Goal: Task Accomplishment & Management: Complete application form

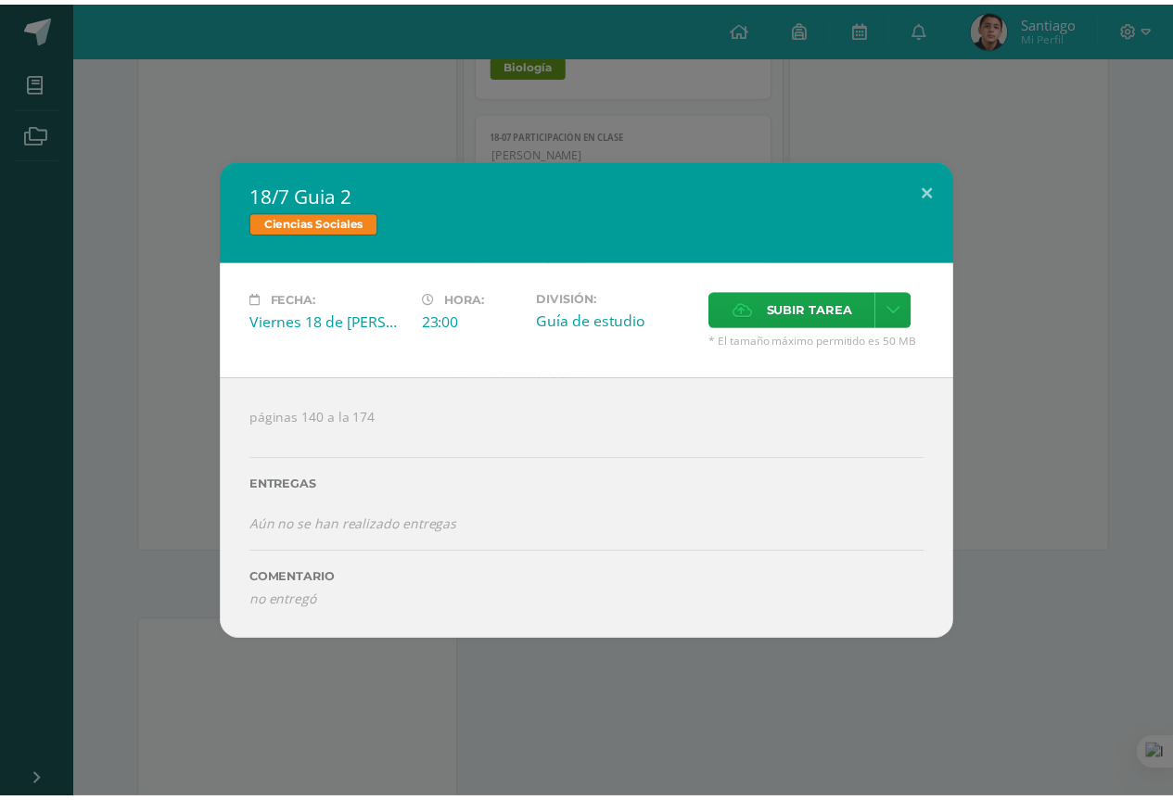
scroll to position [1669, 0]
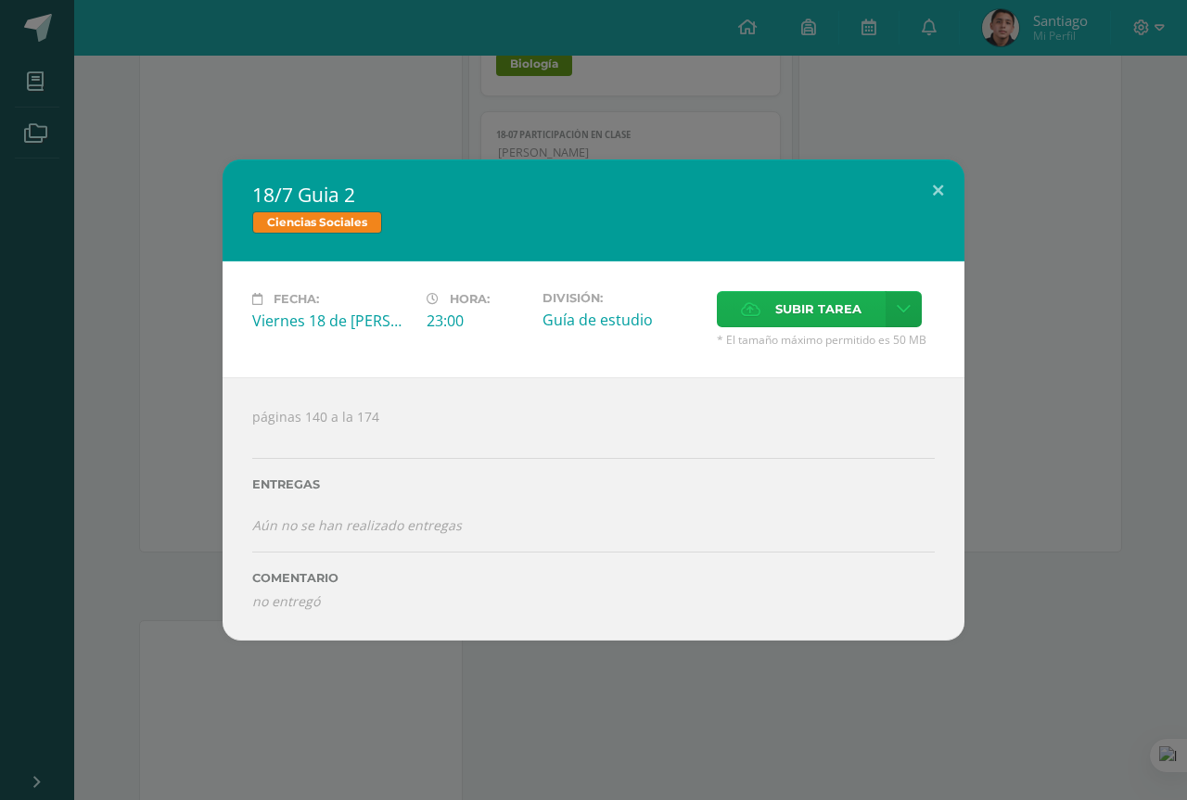
click at [734, 301] on label "Subir tarea" at bounding box center [801, 309] width 169 height 36
click at [0, 0] on input "Subir tarea" at bounding box center [0, 0] width 0 height 0
click at [925, 192] on button at bounding box center [938, 191] width 53 height 63
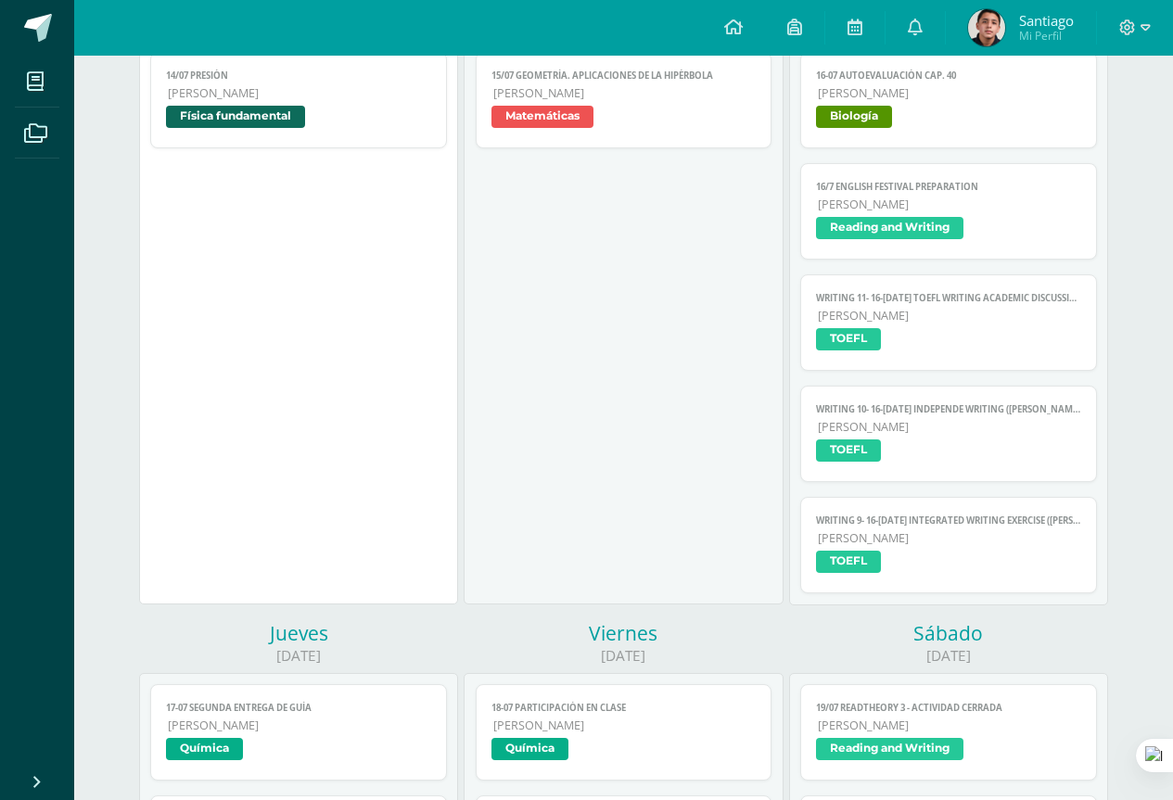
scroll to position [0, 0]
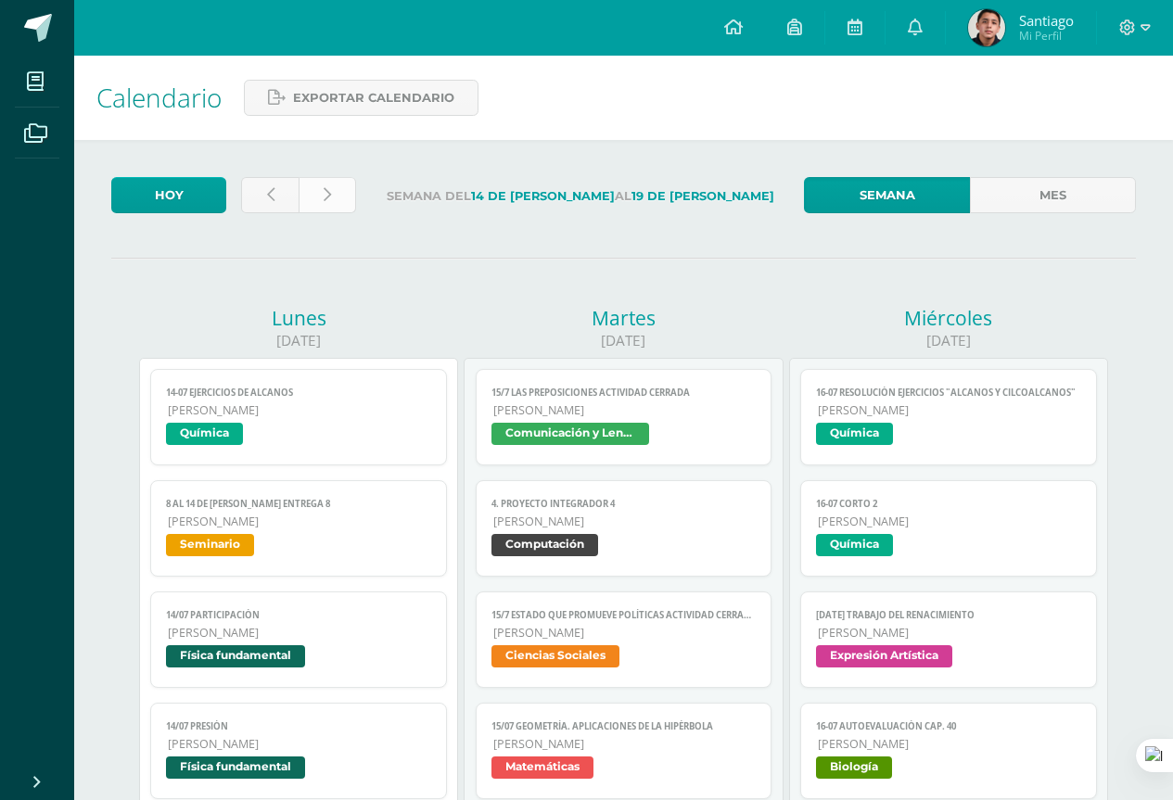
click at [345, 200] on link at bounding box center [328, 195] width 58 height 36
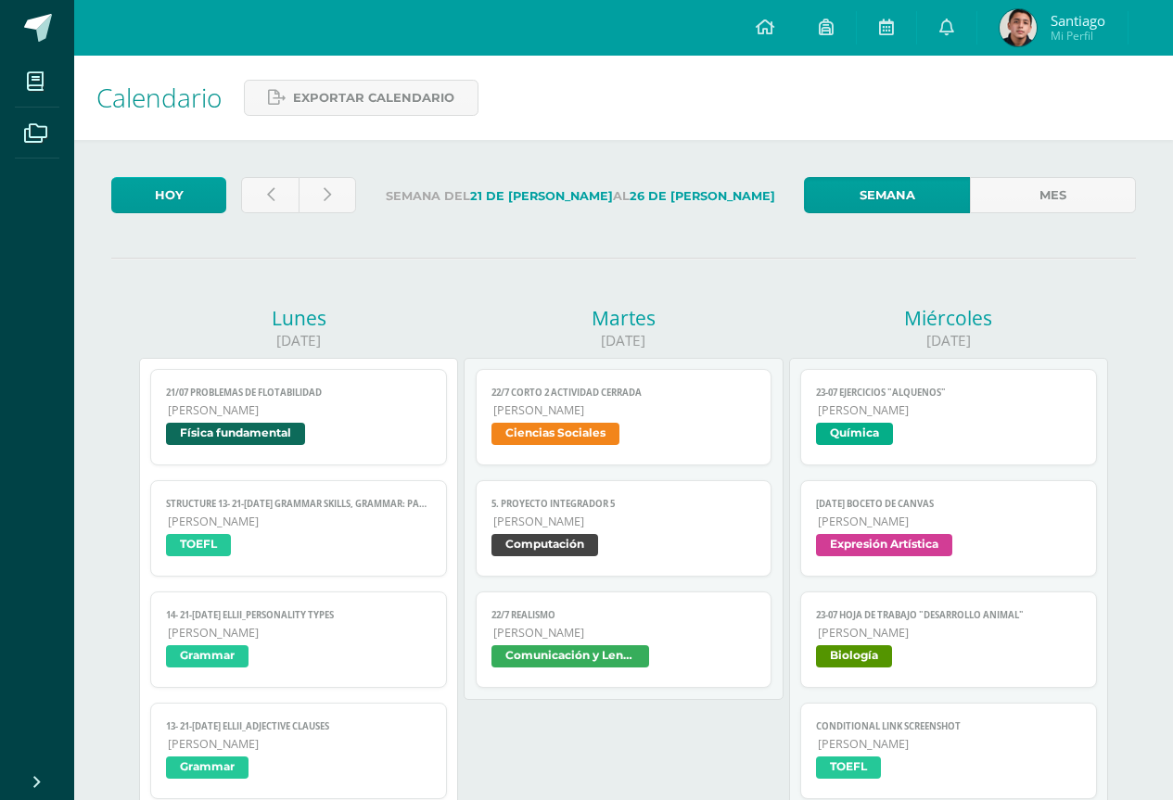
click at [339, 201] on link at bounding box center [328, 195] width 58 height 36
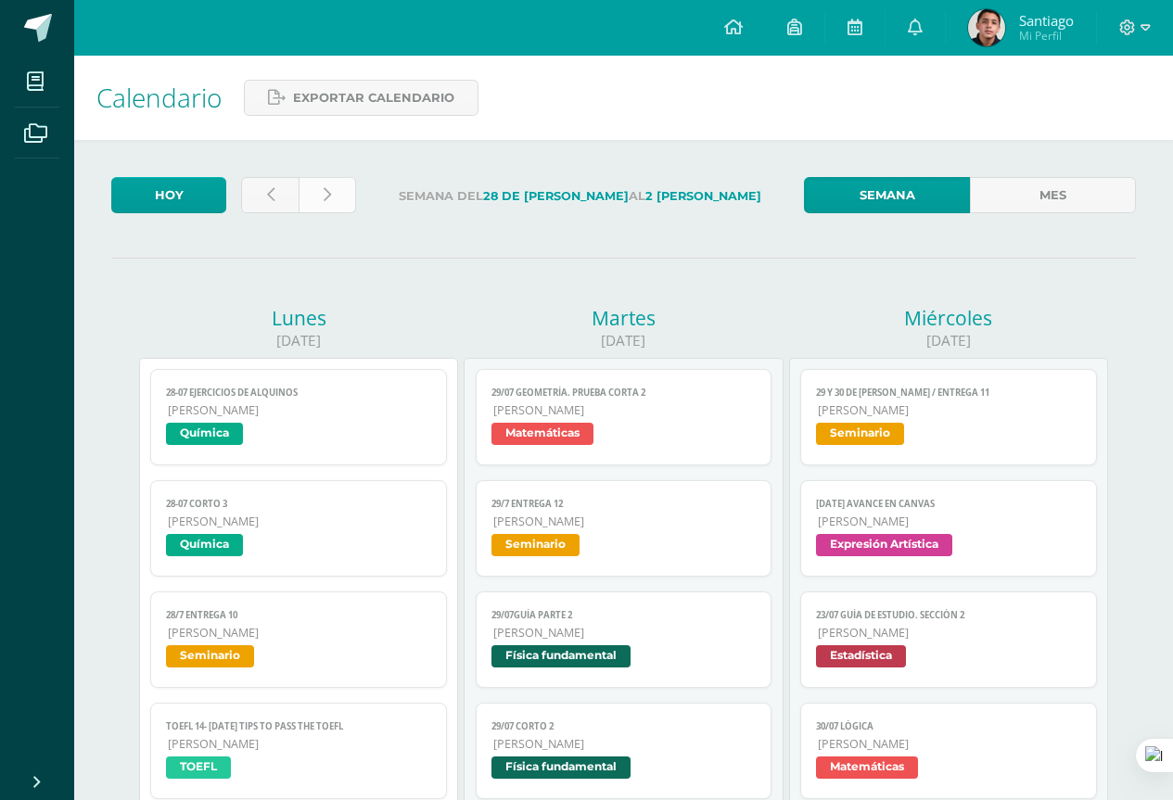
click at [352, 191] on link at bounding box center [328, 195] width 58 height 36
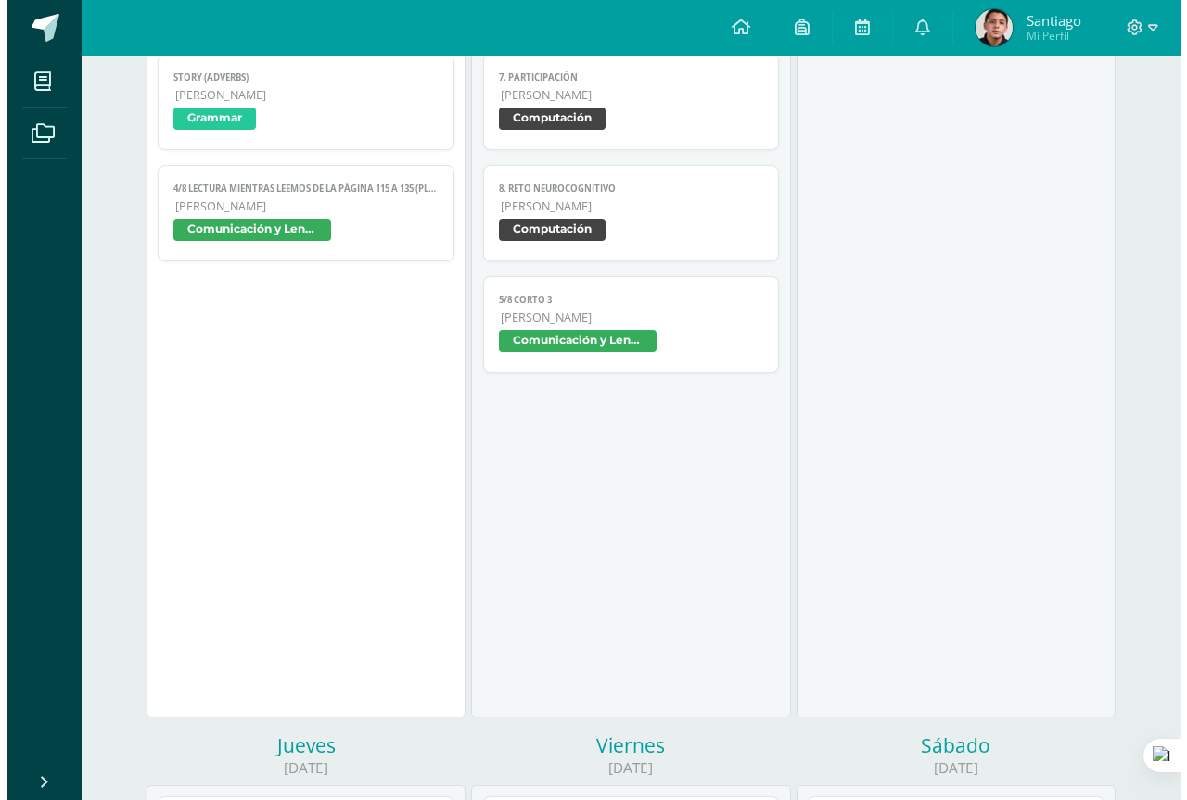
scroll to position [1298, 0]
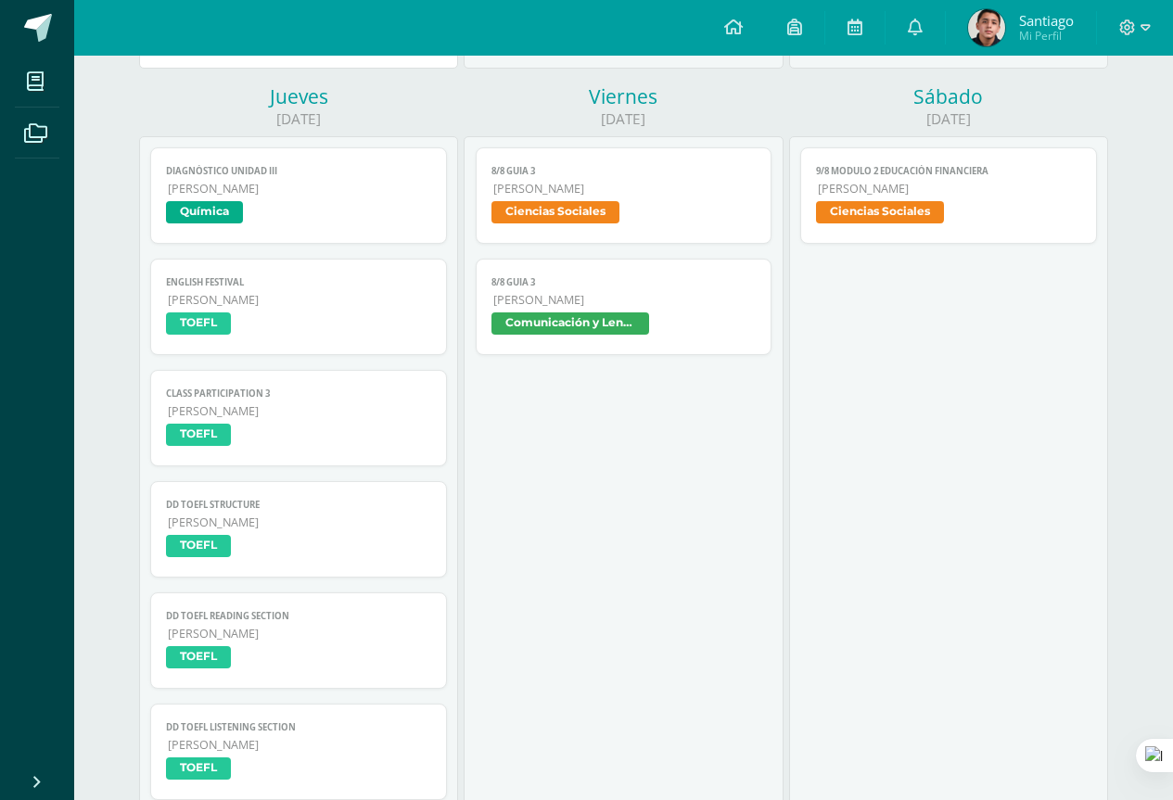
click at [594, 198] on link "8/8 Guia 3 [PERSON_NAME] Ciencias Sociales" at bounding box center [624, 195] width 297 height 96
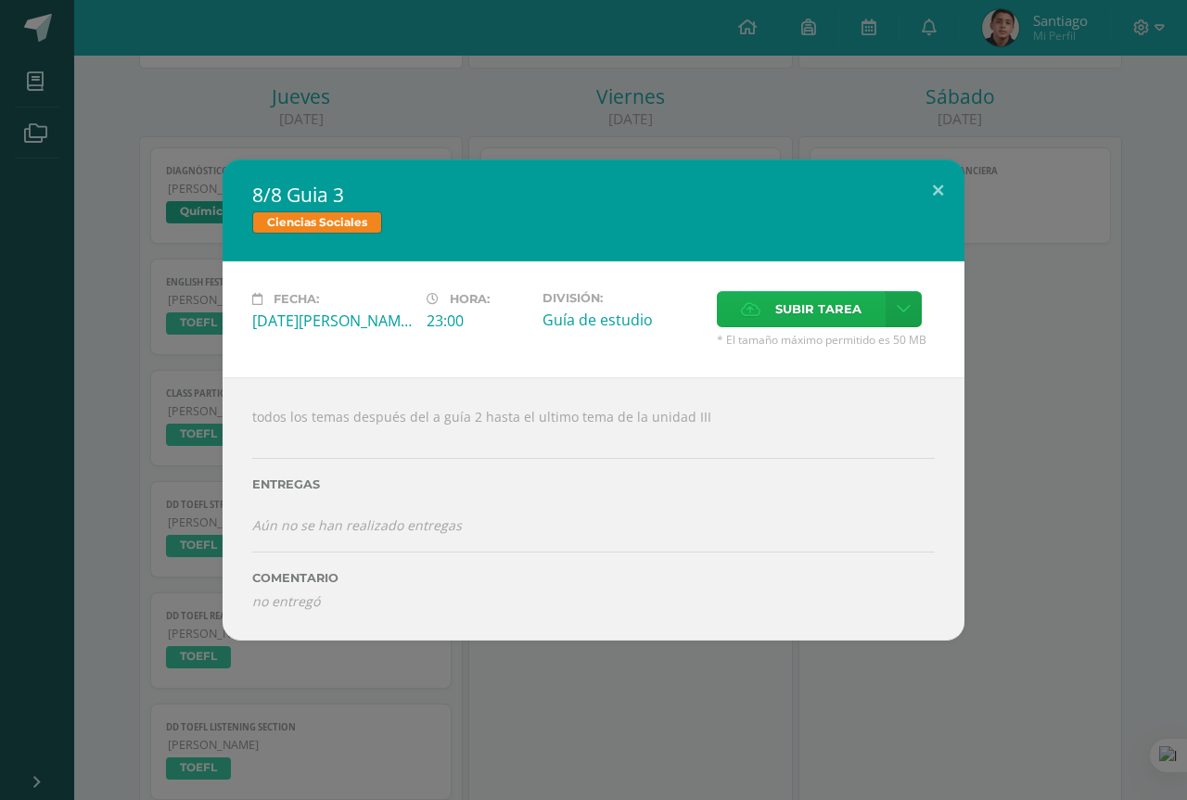
click at [783, 308] on span "Subir tarea" at bounding box center [818, 309] width 86 height 34
click at [0, 0] on input "Subir tarea" at bounding box center [0, 0] width 0 height 0
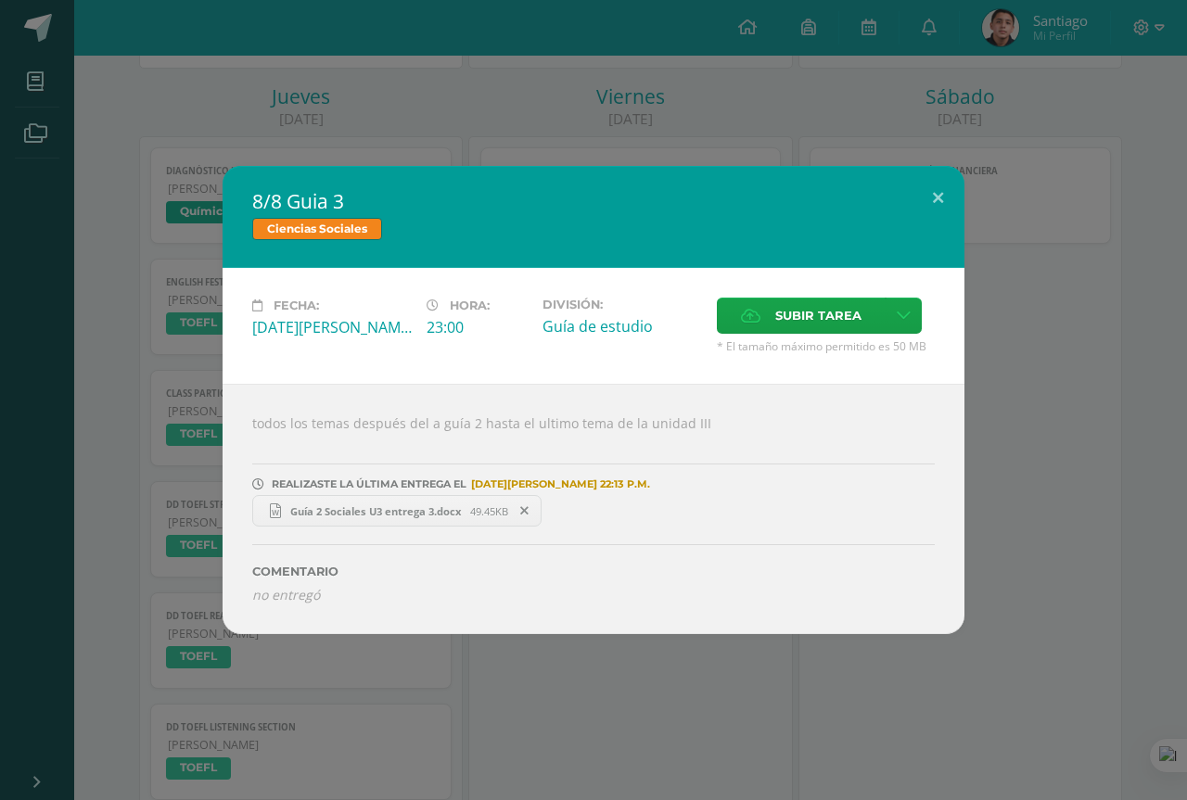
click at [1052, 518] on div "8/8 Guia 3 Ciencias Sociales Fecha: [DATE][PERSON_NAME] Hora: 23:00 División: G…" at bounding box center [593, 399] width 1172 height 467
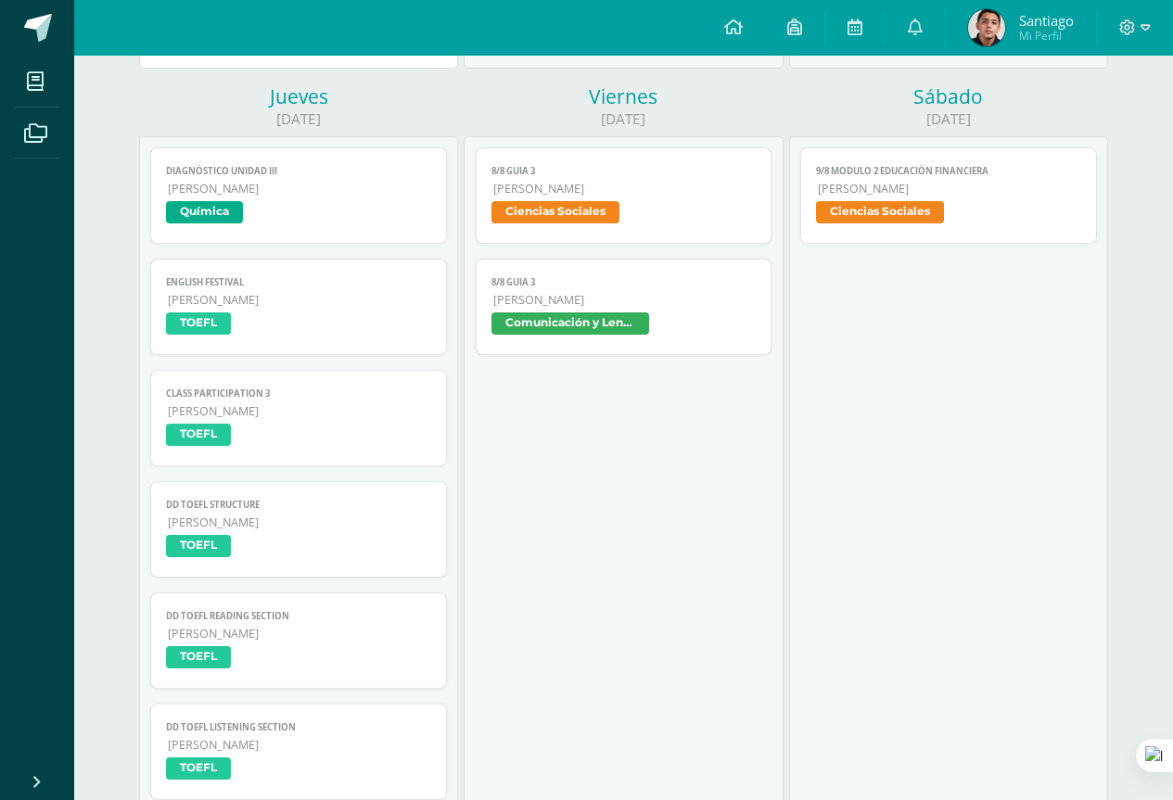
click at [582, 211] on span "Ciencias Sociales" at bounding box center [556, 212] width 128 height 22
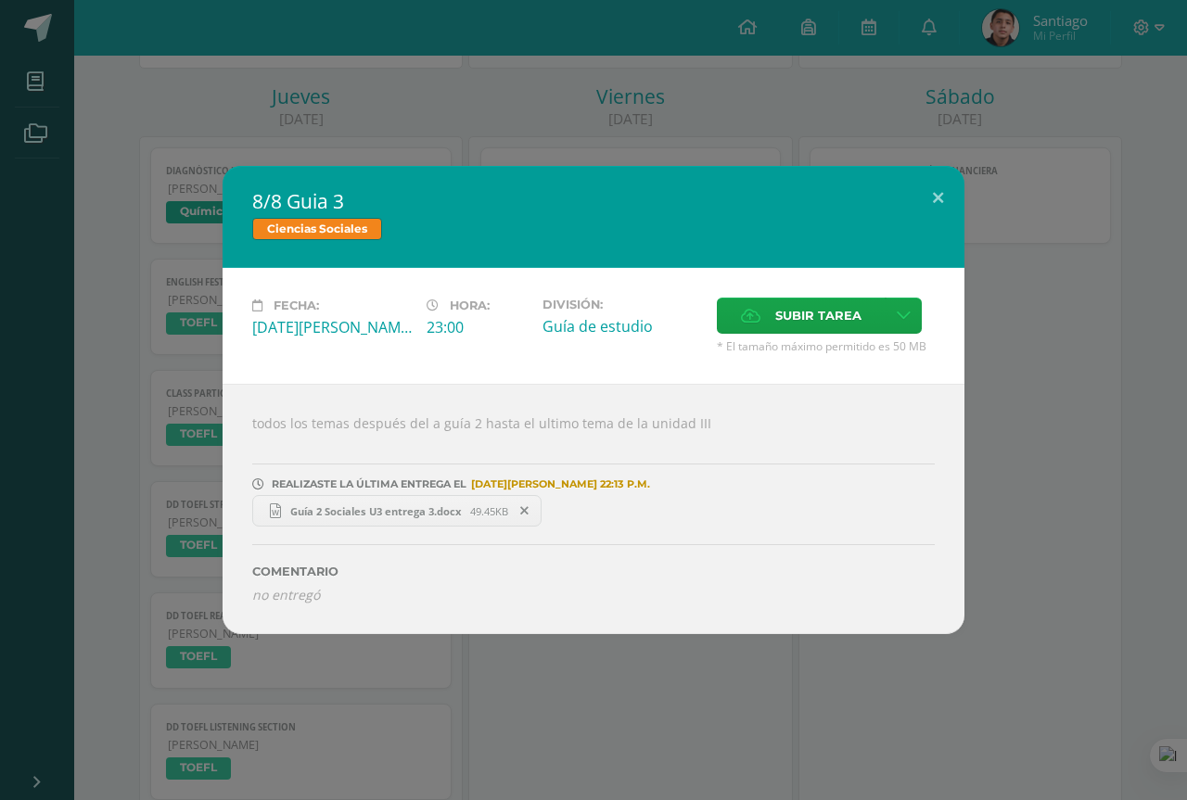
click at [1019, 497] on div "8/8 Guia 3 Ciencias Sociales Fecha: [DATE][PERSON_NAME] Hora: 23:00 División: G…" at bounding box center [593, 399] width 1172 height 467
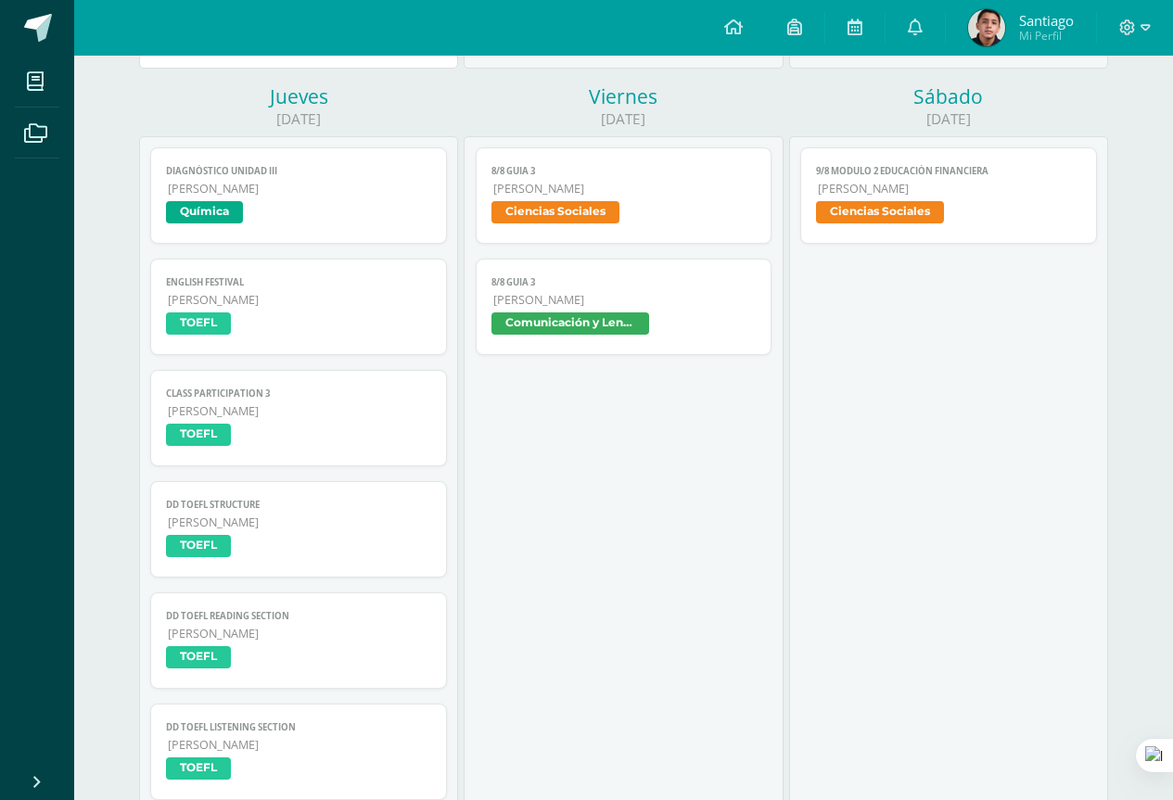
click at [882, 178] on link "9/8 Modulo 2 Educación Financiera [PERSON_NAME] Ciencias Sociales" at bounding box center [948, 195] width 297 height 96
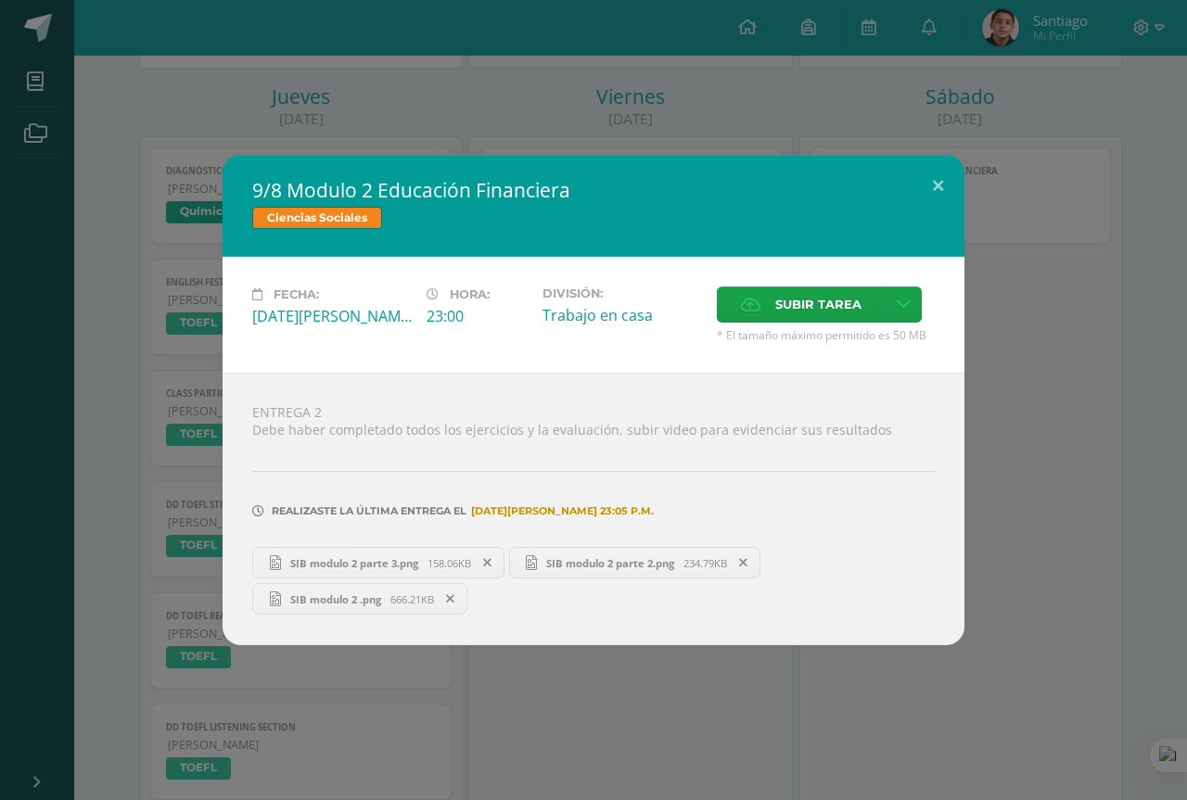
click at [992, 434] on div "9/8 Modulo 2 Educación Financiera Ciencias Sociales Fecha: [DATE][PERSON_NAME] …" at bounding box center [593, 400] width 1172 height 491
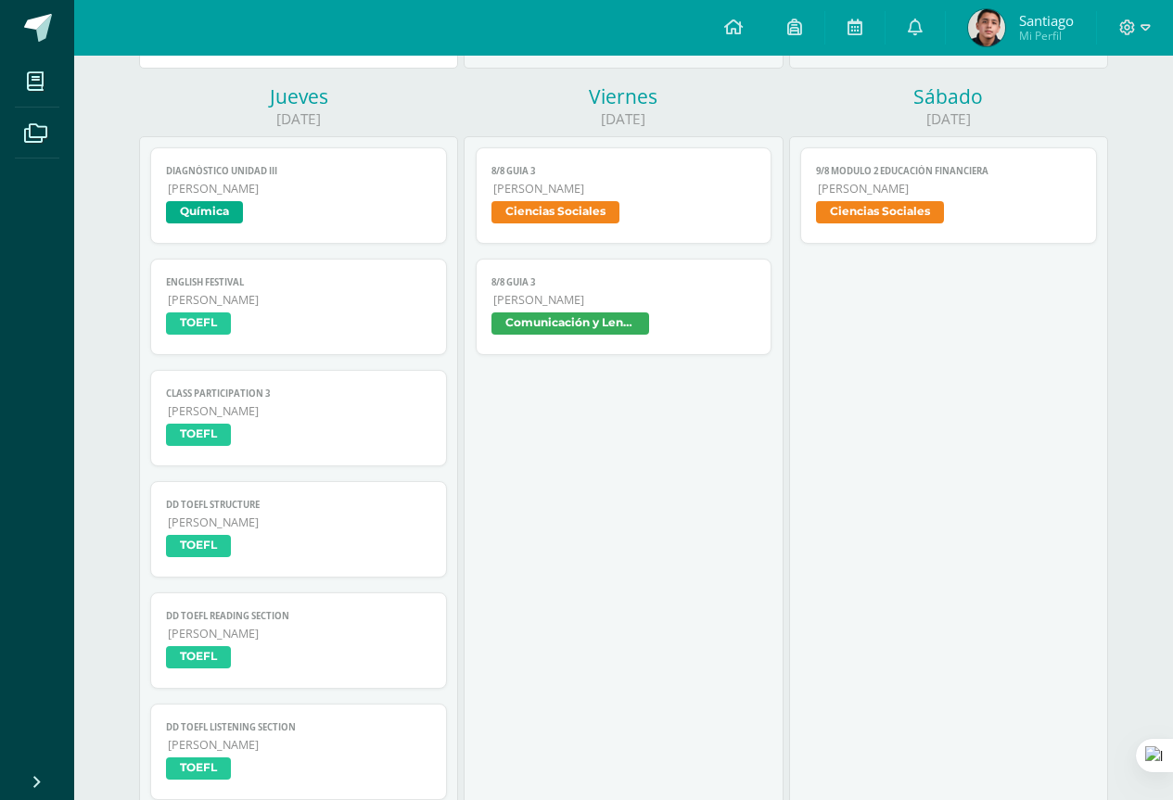
click at [569, 177] on span "8/8 Guia 3" at bounding box center [624, 171] width 265 height 12
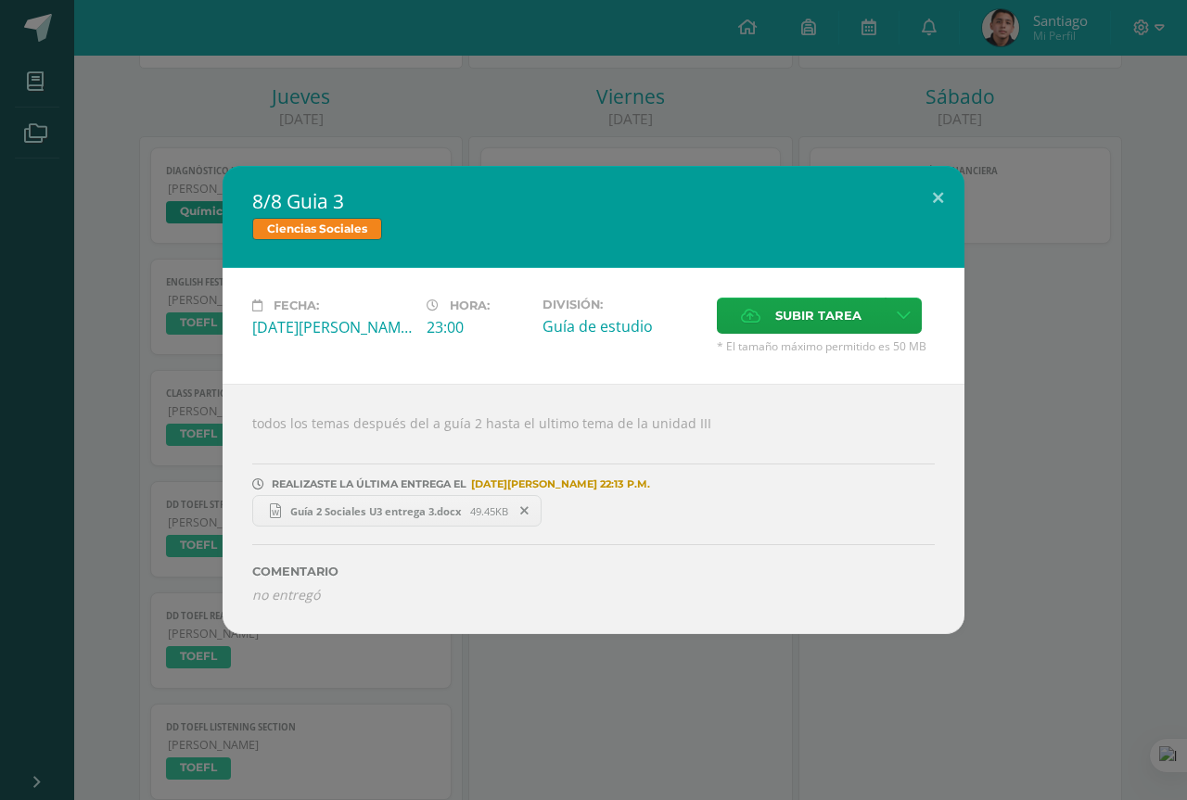
click at [592, 696] on div "8/8 Guia 3 Ciencias Sociales Fecha: [DATE][PERSON_NAME] Hora: 23:00 División: G…" at bounding box center [593, 400] width 1187 height 800
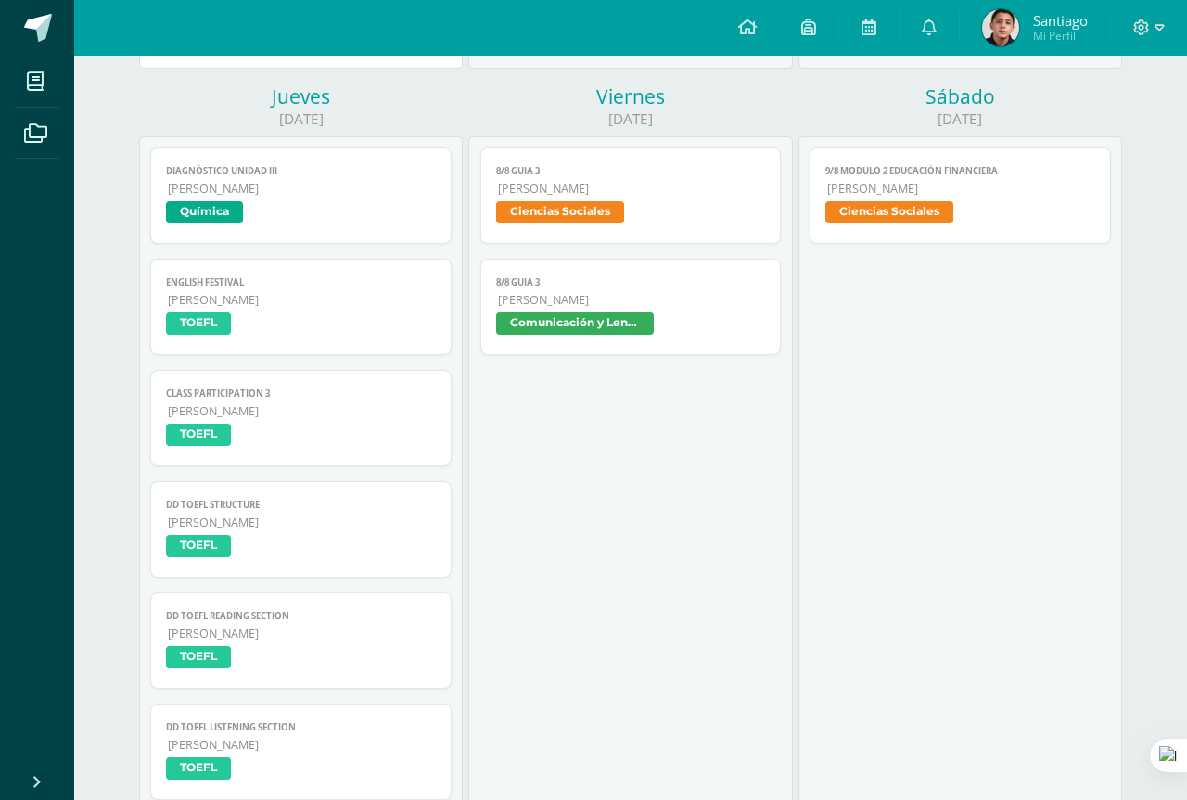
click at [623, 284] on span "8/8 Guia 3" at bounding box center [631, 282] width 270 height 12
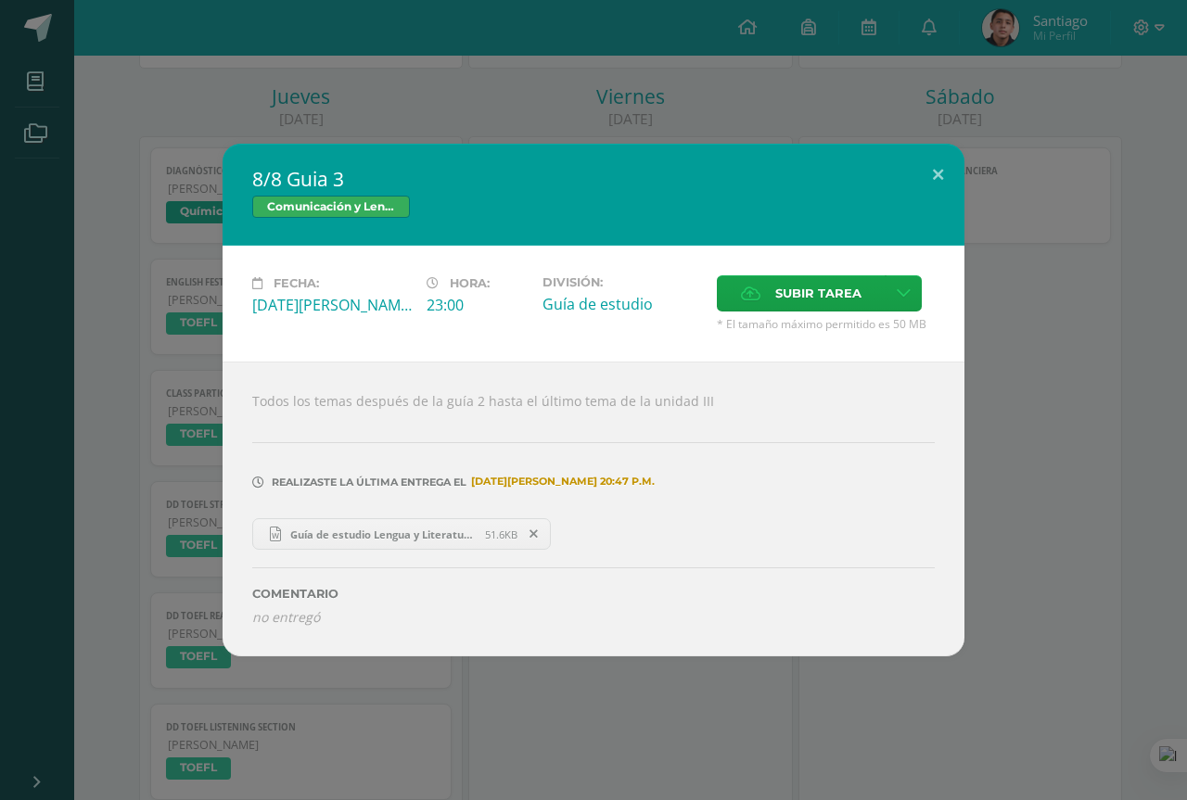
click at [792, 726] on div "8/8 Guia 3 Comunicación y Lenguaje Fecha: [DATE][PERSON_NAME] Hora: 23:00 Divis…" at bounding box center [593, 400] width 1187 height 800
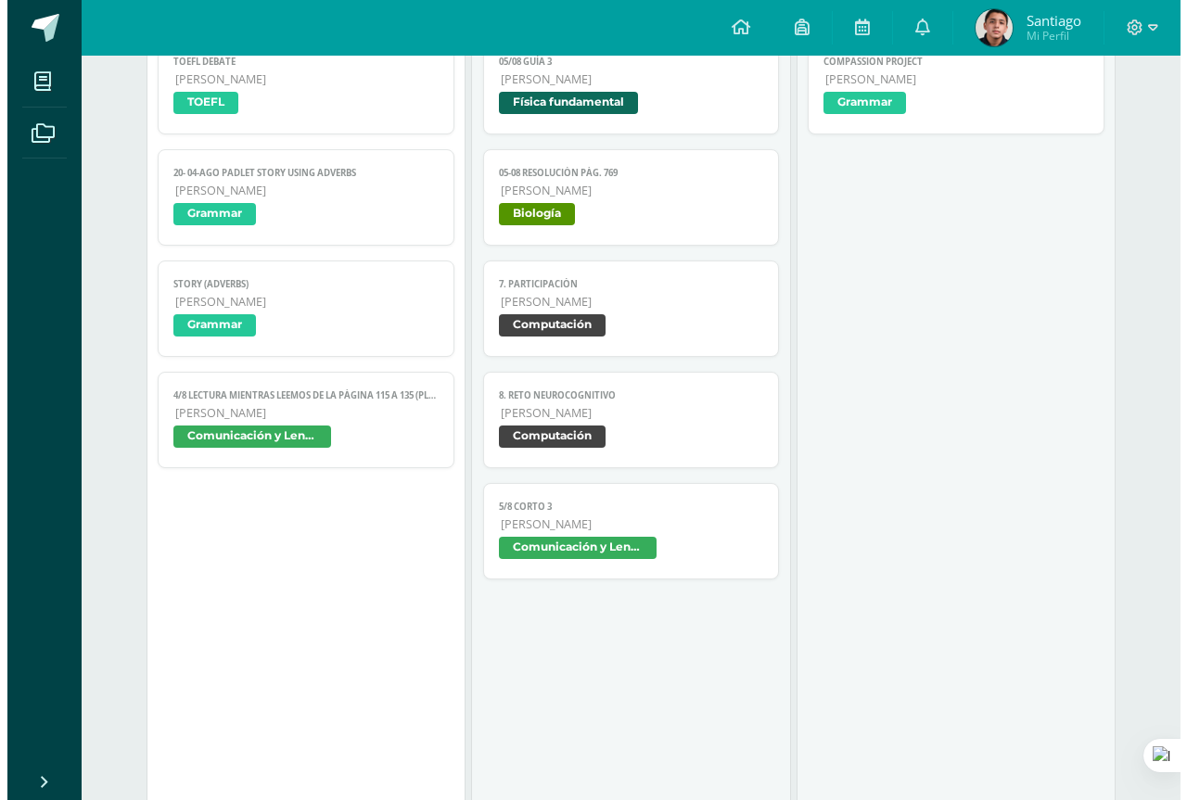
scroll to position [93, 0]
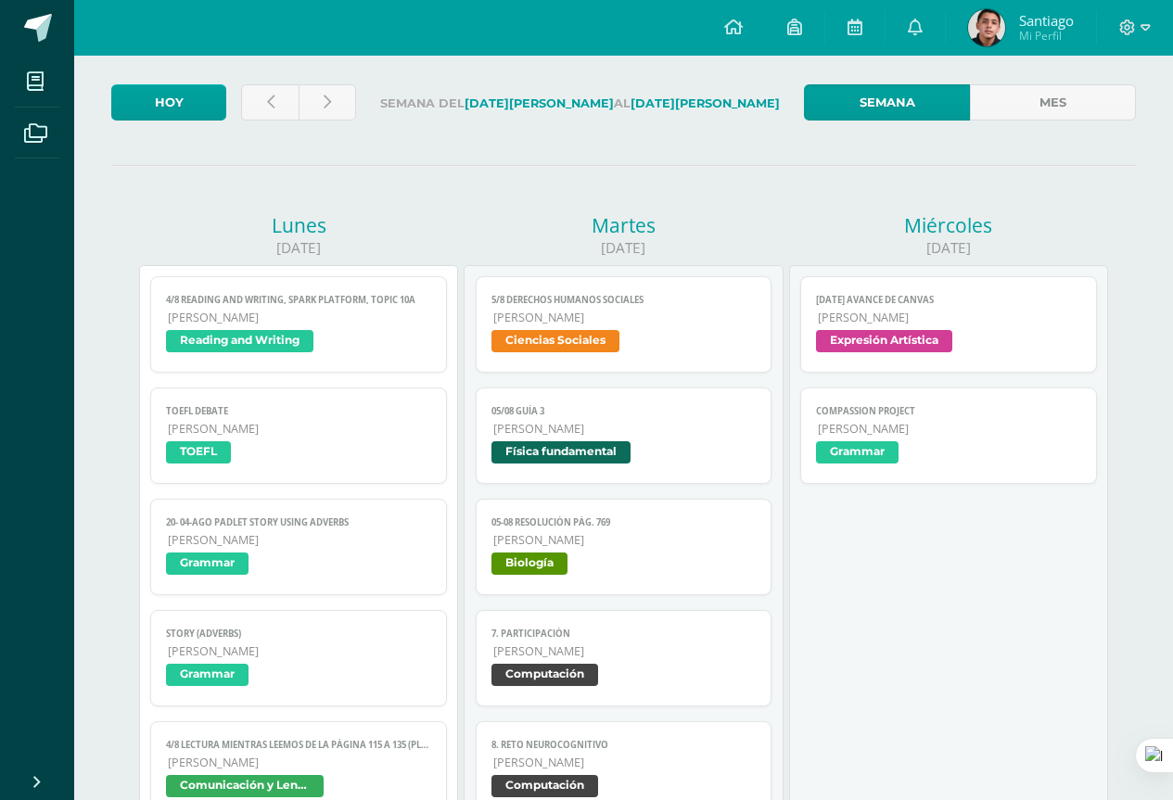
click at [948, 453] on span "Grammar" at bounding box center [948, 454] width 265 height 27
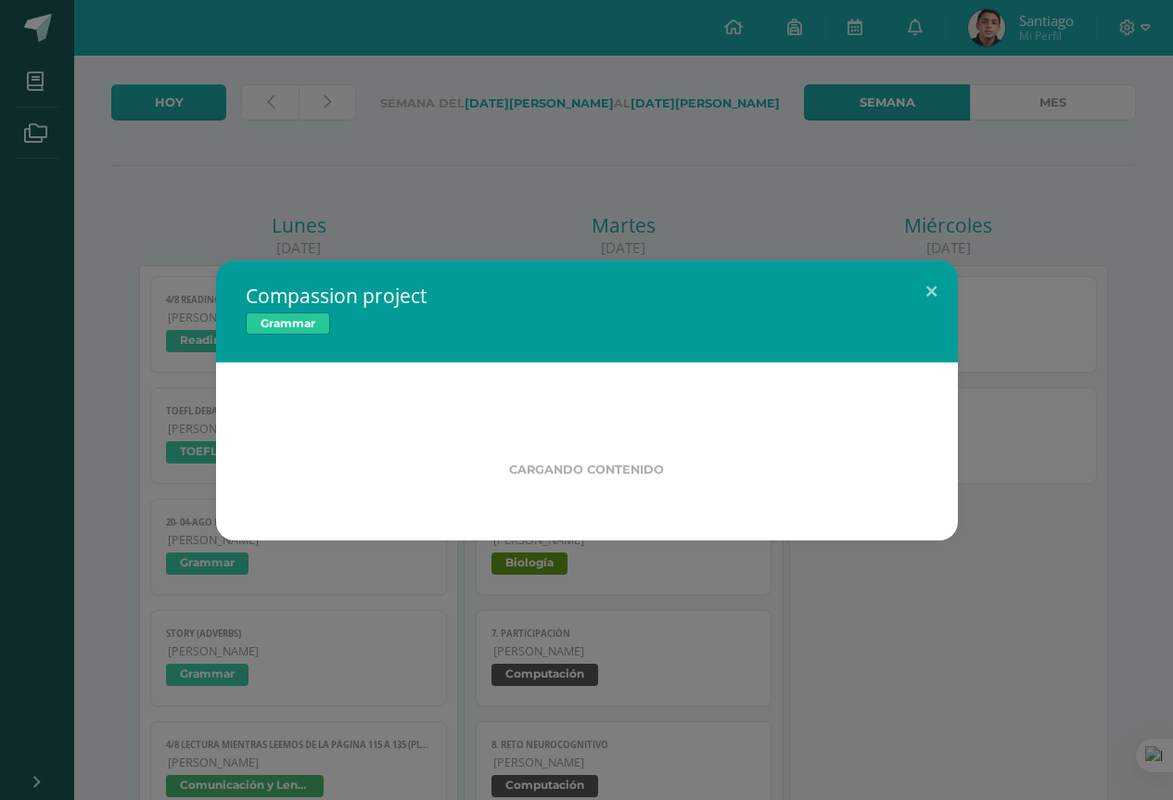
click at [938, 428] on div "Compassion project Grammar Cargando contenido" at bounding box center [586, 401] width 1158 height 280
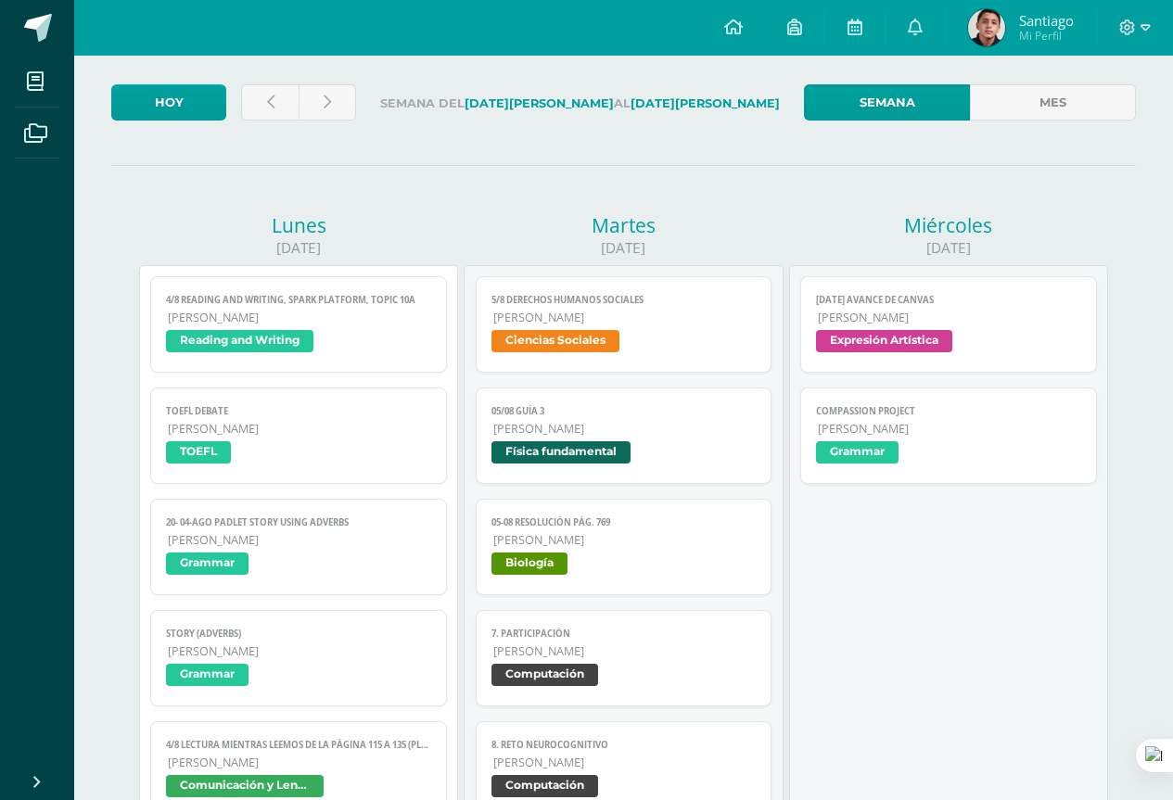
click at [933, 428] on span "[PERSON_NAME]" at bounding box center [949, 429] width 263 height 16
